Goal: Find specific page/section: Find specific page/section

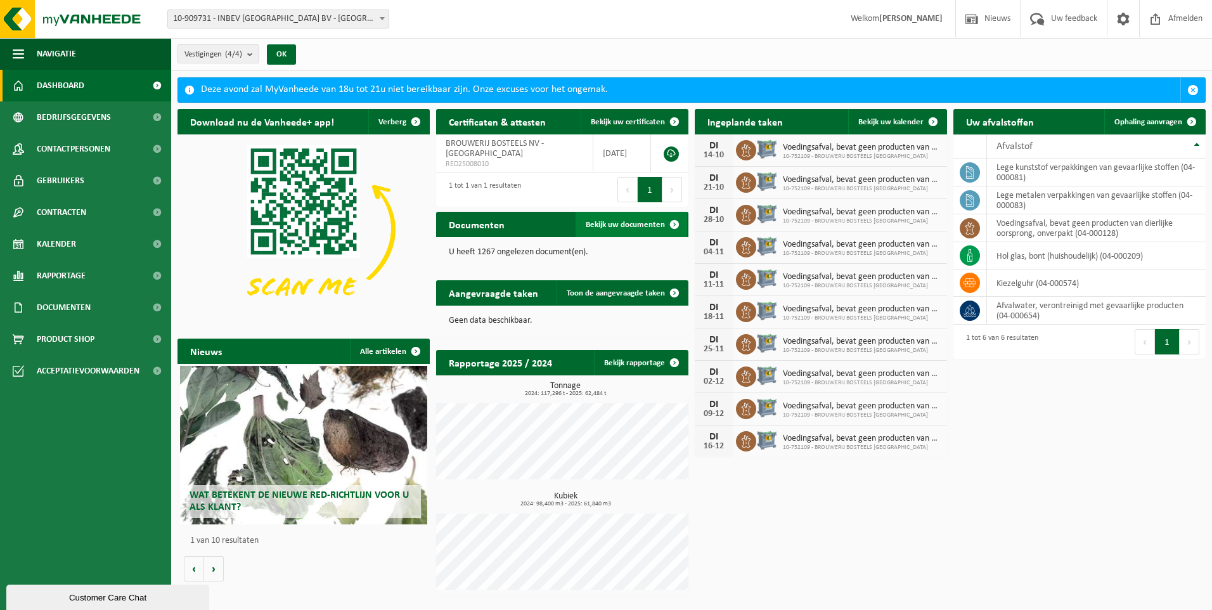
click at [637, 226] on span "Bekijk uw documenten" at bounding box center [625, 225] width 79 height 8
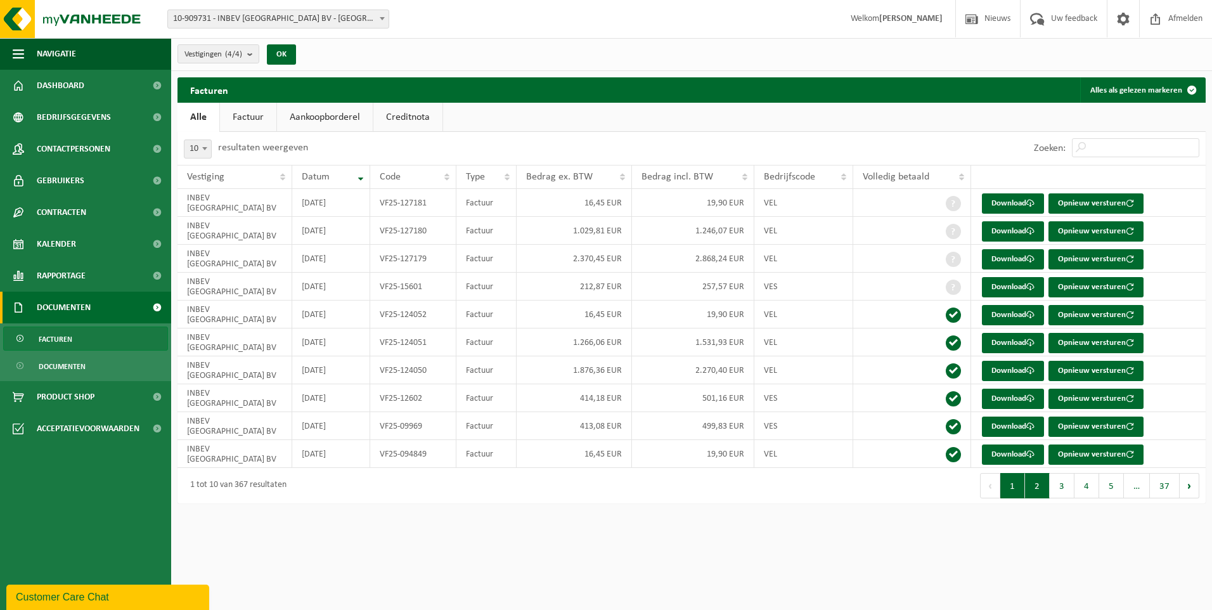
click at [1039, 487] on button "2" at bounding box center [1037, 485] width 25 height 25
click at [1014, 488] on button "1" at bounding box center [1012, 485] width 25 height 25
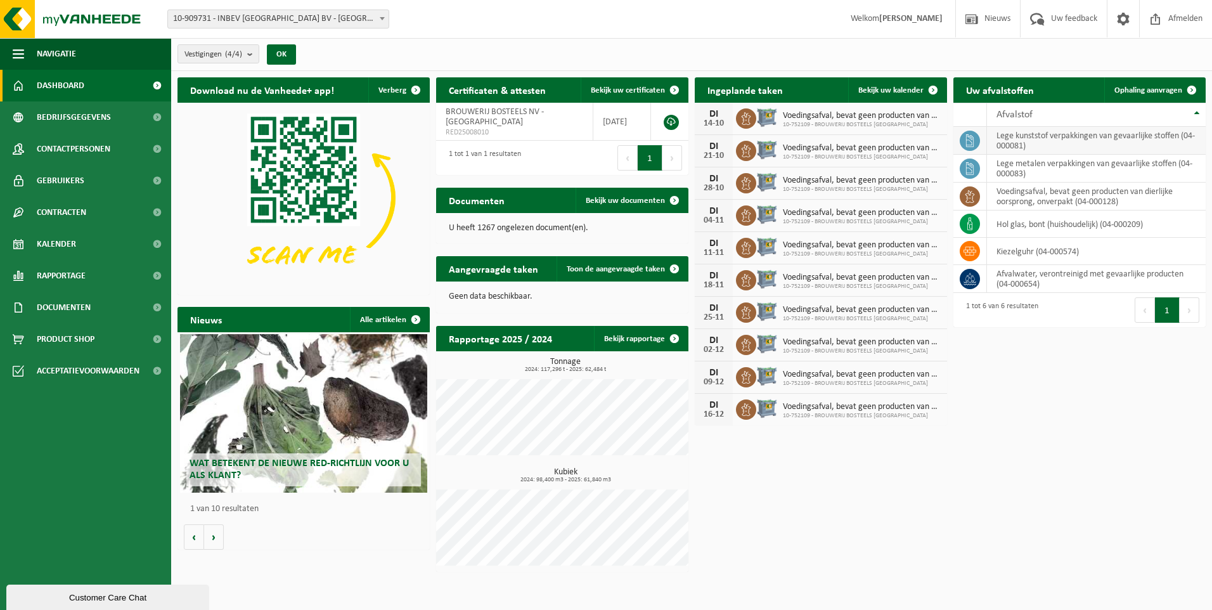
click at [1114, 143] on td "lege kunststof verpakkingen van gevaarlijke stoffen (04-000081)" at bounding box center [1096, 141] width 219 height 28
click at [970, 141] on icon at bounding box center [970, 140] width 13 height 13
drag, startPoint x: 970, startPoint y: 141, endPoint x: 1017, endPoint y: 138, distance: 47.0
click at [1017, 138] on td "lege kunststof verpakkingen van gevaarlijke stoffen (04-000081)" at bounding box center [1096, 141] width 219 height 28
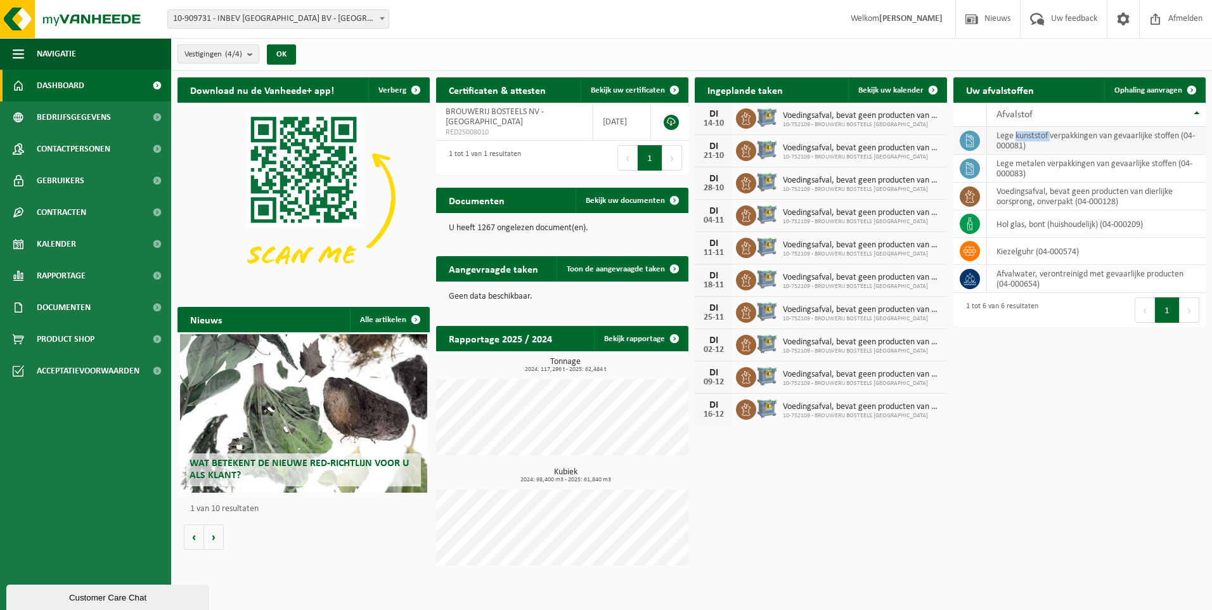
click at [1017, 138] on td "lege kunststof verpakkingen van gevaarlijke stoffen (04-000081)" at bounding box center [1096, 141] width 219 height 28
click at [1188, 21] on span "Afmelden" at bounding box center [1185, 18] width 41 height 37
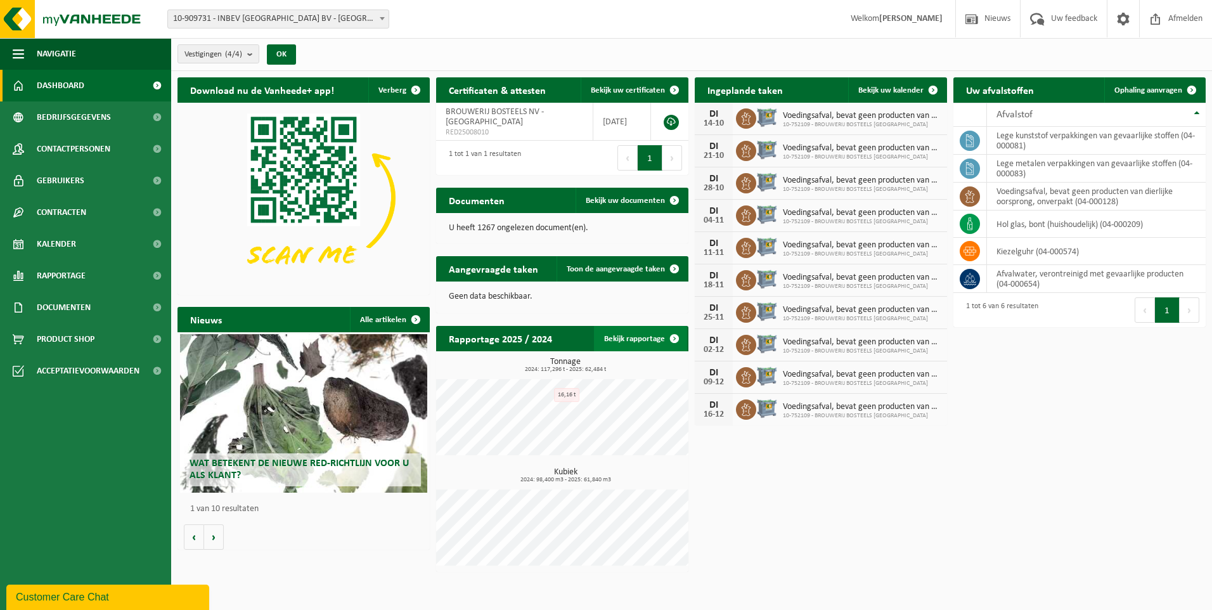
click at [650, 339] on link "Bekijk rapportage" at bounding box center [640, 338] width 93 height 25
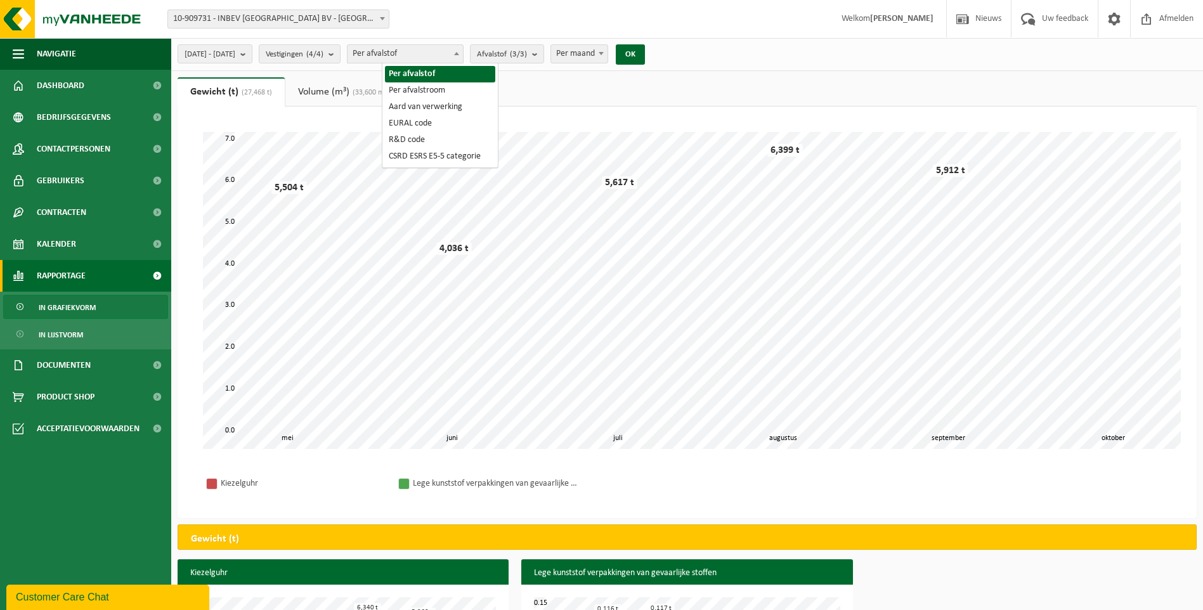
click at [463, 57] on span "Per afvalstof" at bounding box center [404, 54] width 115 height 18
